Goal: Navigation & Orientation: Find specific page/section

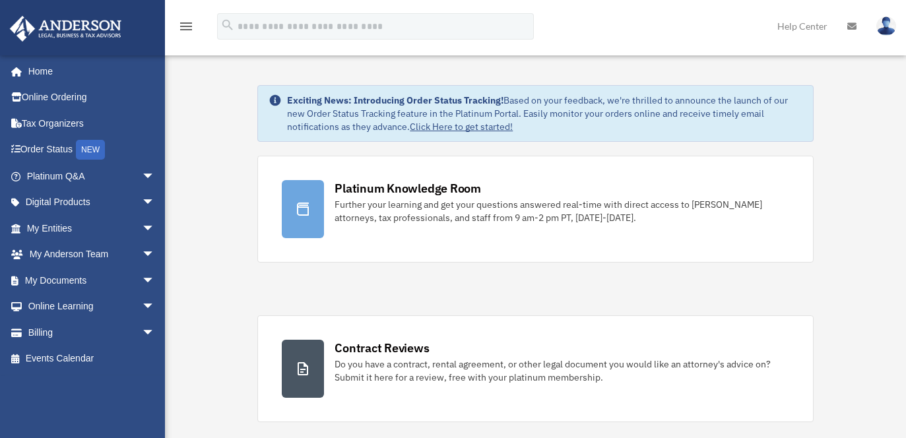
click at [848, 22] on icon at bounding box center [852, 26] width 9 height 9
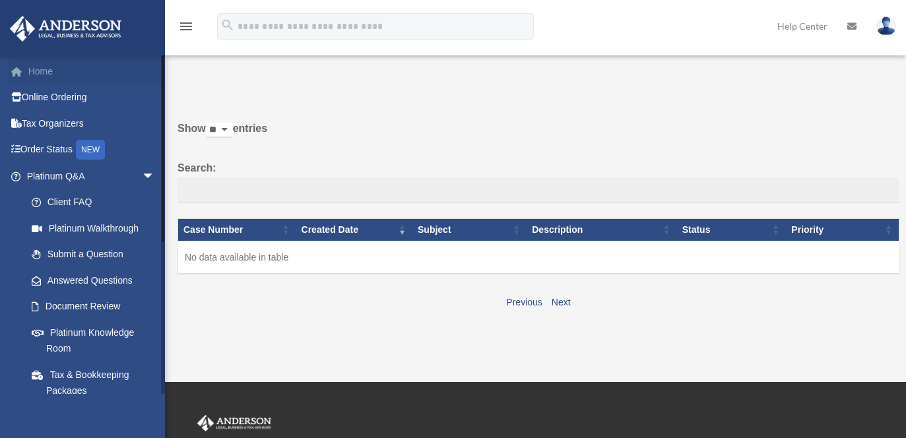
click at [42, 74] on link "Home" at bounding box center [92, 71] width 166 height 26
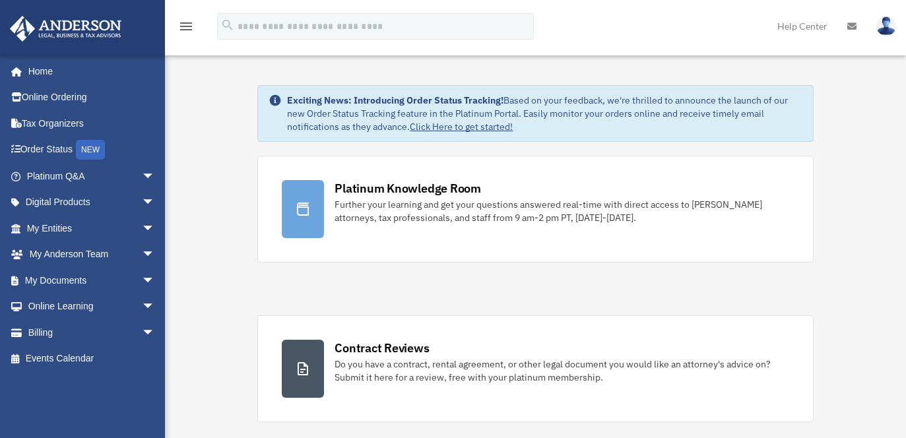
click at [853, 26] on icon at bounding box center [852, 26] width 9 height 9
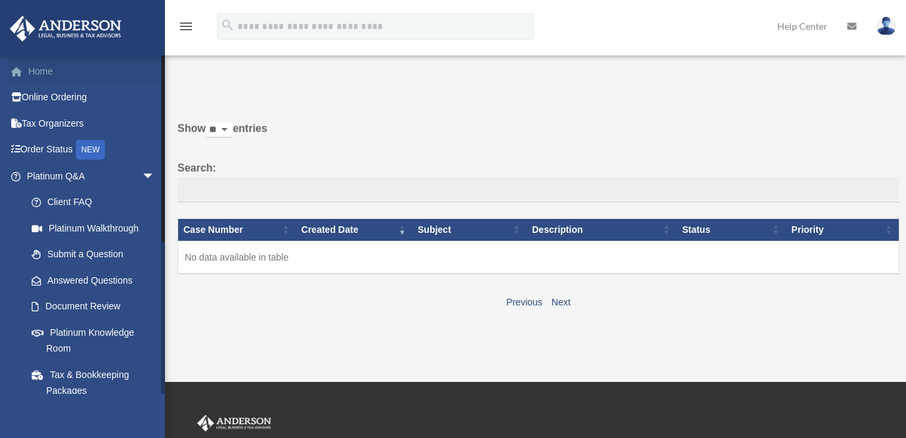
click at [36, 69] on link "Home" at bounding box center [92, 71] width 166 height 26
